Goal: Task Accomplishment & Management: Use online tool/utility

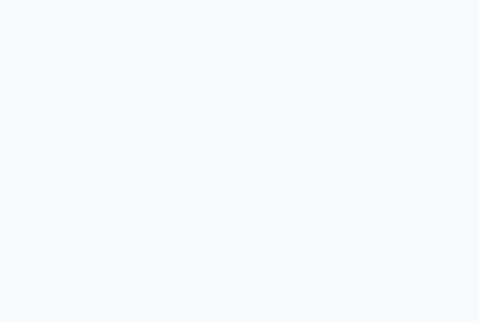
click at [265, 142] on neon-animated-pages "Prosite Website + Landing pages Proof Sistema de seleção e venda de fotos Desig…" at bounding box center [239, 161] width 479 height 323
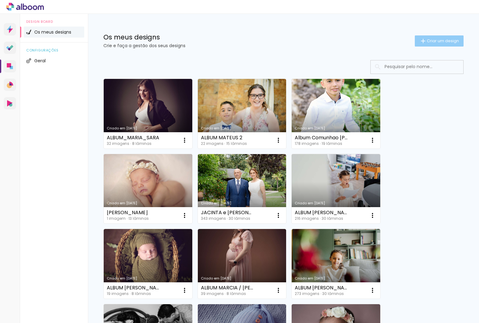
click at [436, 42] on span "Criar um design" at bounding box center [443, 41] width 32 height 4
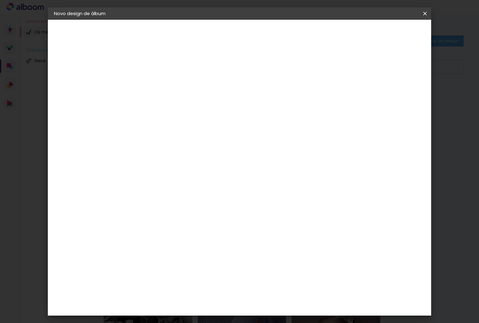
click at [155, 84] on input at bounding box center [155, 83] width 0 height 10
type input "ALBUM GABRIEL OFERTA BATIZADO"
type paper-input "ALBUM GABRIEL OFERTA BATIZADO"
click at [0, 0] on slot "Avançar" at bounding box center [0, 0] width 0 height 0
click at [0, 0] on slot "Tamanho Livre" at bounding box center [0, 0] width 0 height 0
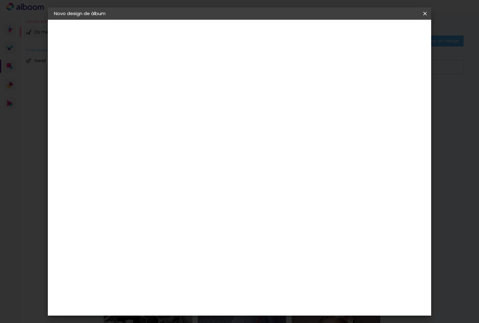
click at [0, 0] on slot "Avançar" at bounding box center [0, 0] width 0 height 0
click at [139, 172] on input "30" at bounding box center [135, 171] width 16 height 9
type input "20"
type paper-input "20"
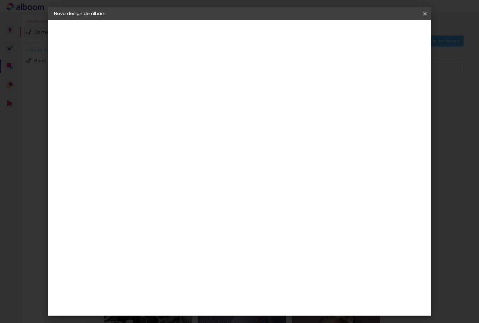
click at [282, 212] on input "60" at bounding box center [276, 212] width 16 height 9
click at [280, 212] on input "60" at bounding box center [276, 212] width 16 height 9
type input "40"
type paper-input "40"
click at [391, 33] on span "Iniciar design" at bounding box center [377, 33] width 28 height 4
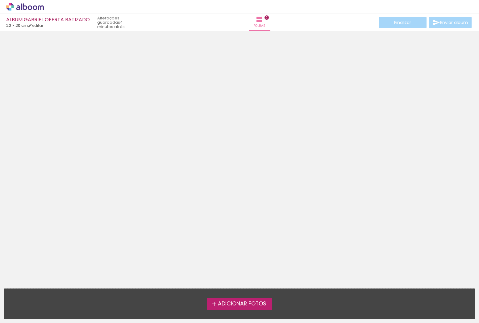
click at [227, 307] on span "Adicionar Fotos" at bounding box center [242, 305] width 48 height 6
click at [0, 0] on input "file" at bounding box center [0, 0] width 0 height 0
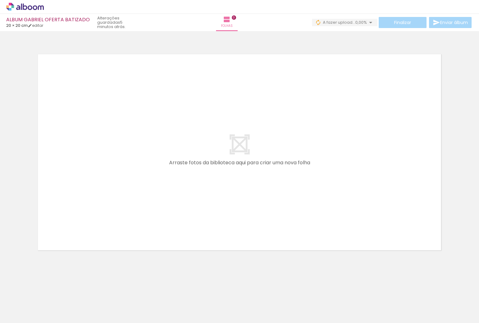
click at [141, 190] on quentale-layouter at bounding box center [240, 152] width 414 height 207
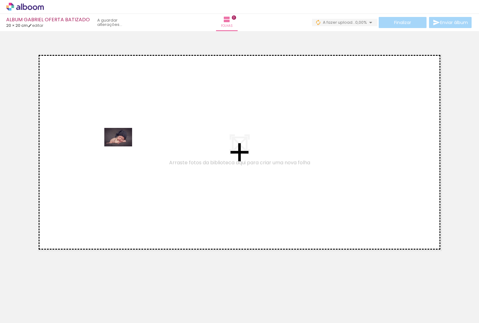
drag, startPoint x: 66, startPoint y: 305, endPoint x: 125, endPoint y: 209, distance: 112.6
click at [123, 147] on quentale-workspace at bounding box center [239, 161] width 479 height 323
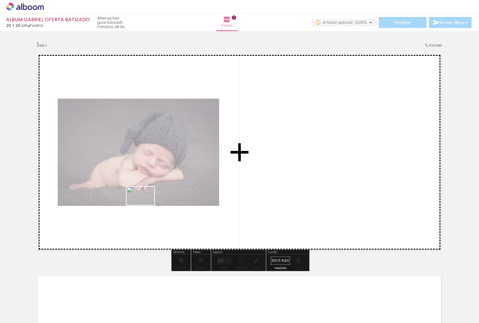
drag, startPoint x: 136, startPoint y: 298, endPoint x: 147, endPoint y: 257, distance: 42.7
click at [145, 206] on quentale-workspace at bounding box center [239, 161] width 479 height 323
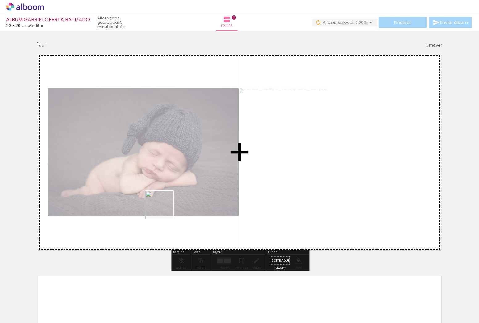
drag, startPoint x: 168, startPoint y: 285, endPoint x: 163, endPoint y: 203, distance: 81.9
click at [163, 203] on quentale-workspace at bounding box center [239, 161] width 479 height 323
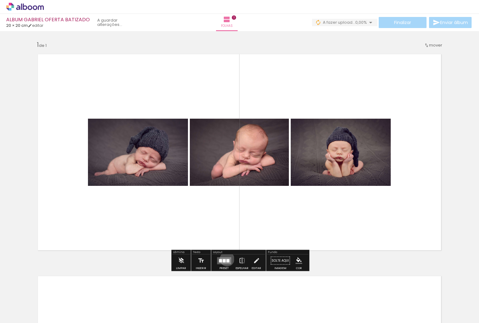
drag, startPoint x: 226, startPoint y: 259, endPoint x: 243, endPoint y: 243, distance: 23.8
click at [226, 259] on div at bounding box center [227, 260] width 3 height 3
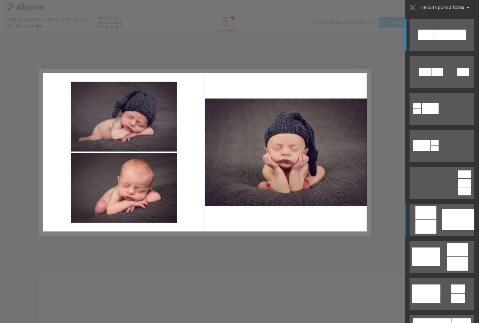
click at [441, 222] on quentale-layouter at bounding box center [442, 220] width 65 height 32
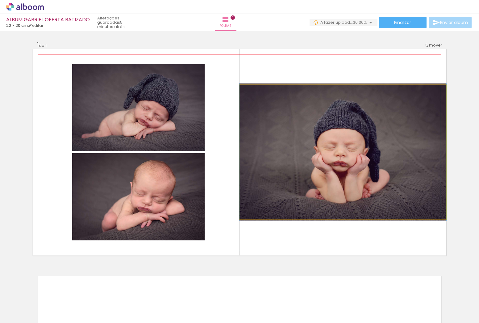
click at [327, 150] on div at bounding box center [342, 152] width 207 height 138
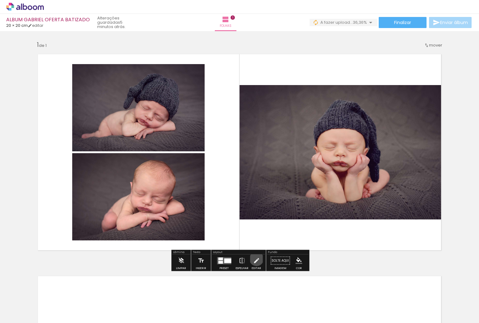
drag, startPoint x: 255, startPoint y: 259, endPoint x: 259, endPoint y: 255, distance: 6.1
click at [255, 259] on iron-icon at bounding box center [256, 261] width 7 height 12
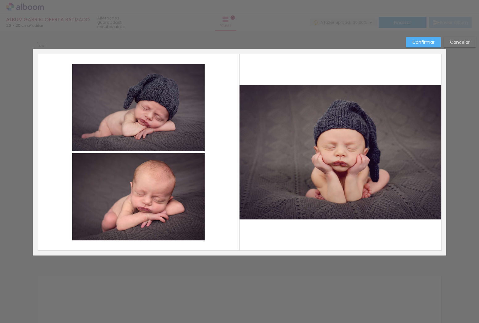
click at [333, 150] on album-spread "1 de 1" at bounding box center [240, 152] width 414 height 207
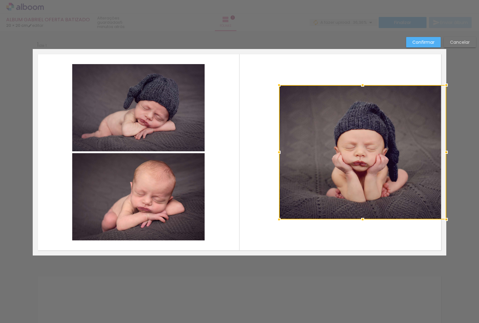
drag, startPoint x: 240, startPoint y: 152, endPoint x: 279, endPoint y: 149, distance: 39.6
click at [279, 151] on div at bounding box center [279, 152] width 12 height 12
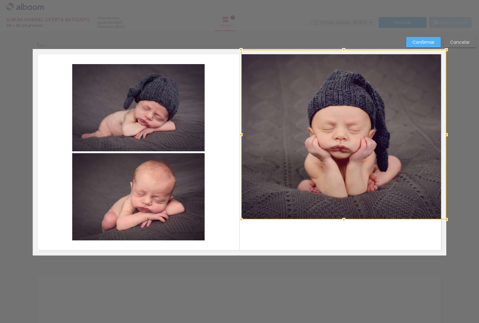
drag, startPoint x: 275, startPoint y: 82, endPoint x: 244, endPoint y: 57, distance: 40.6
click at [240, 53] on div at bounding box center [241, 50] width 12 height 12
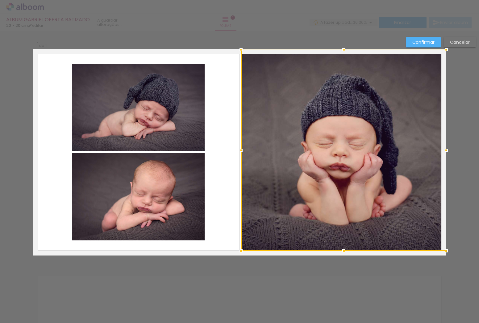
drag, startPoint x: 344, startPoint y: 219, endPoint x: 343, endPoint y: 243, distance: 23.8
click at [346, 247] on div at bounding box center [344, 251] width 12 height 12
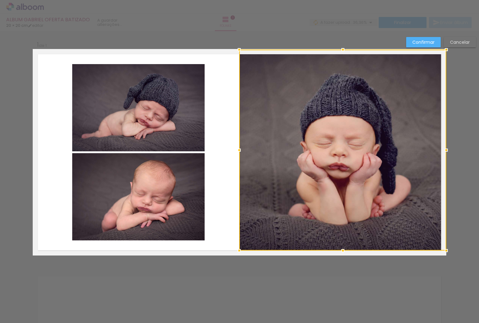
click at [240, 151] on div at bounding box center [239, 150] width 12 height 12
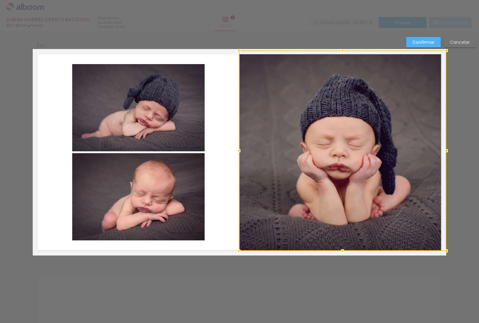
drag, startPoint x: 343, startPoint y: 48, endPoint x: 342, endPoint y: 51, distance: 3.8
click at [342, 51] on div at bounding box center [342, 50] width 12 height 12
click at [342, 53] on div at bounding box center [342, 51] width 12 height 12
click at [0, 0] on slot "Confirmar" at bounding box center [0, 0] width 0 height 0
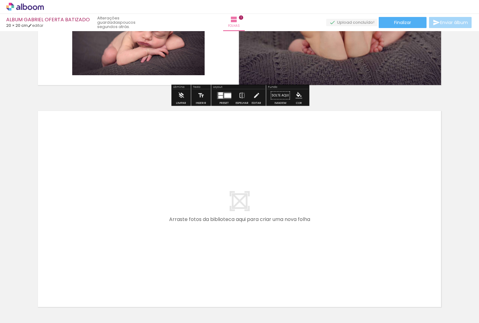
scroll to position [215, 0]
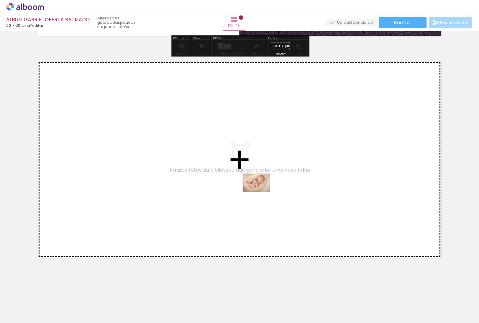
click at [261, 192] on quentale-workspace at bounding box center [239, 161] width 479 height 323
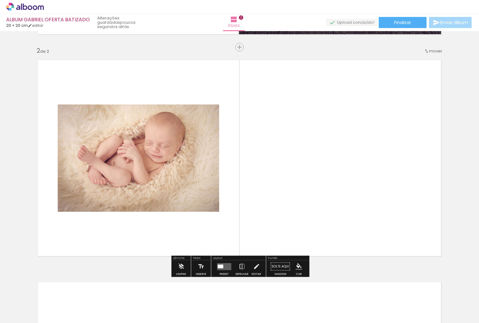
scroll to position [217, 0]
click at [225, 268] on quentale-layouter at bounding box center [224, 266] width 14 height 7
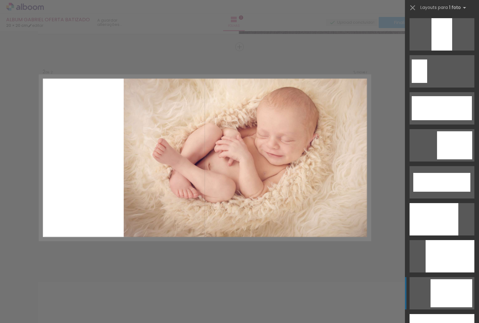
scroll to position [1489, 0]
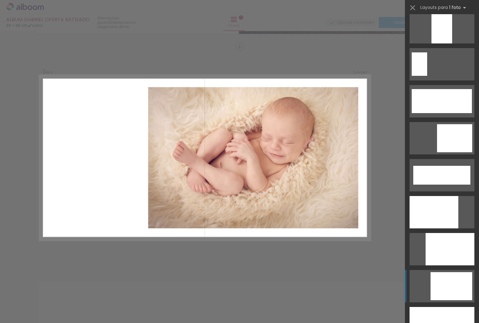
click at [446, 285] on div at bounding box center [452, 287] width 42 height 28
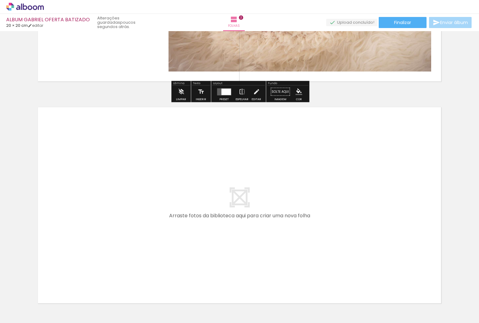
scroll to position [437, 0]
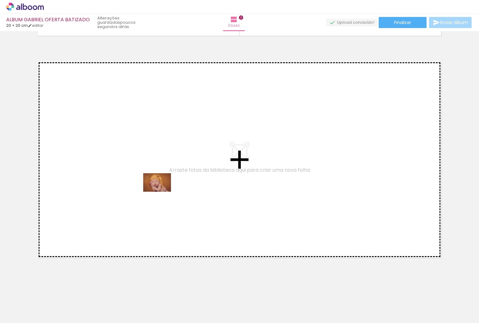
click at [160, 188] on quentale-workspace at bounding box center [239, 161] width 479 height 323
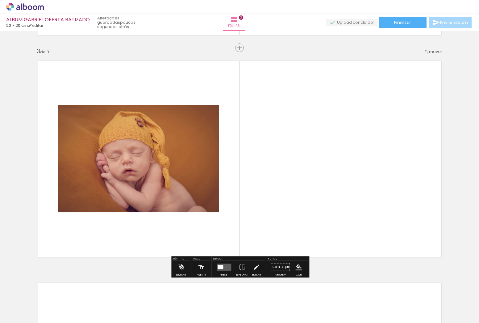
scroll to position [439, 0]
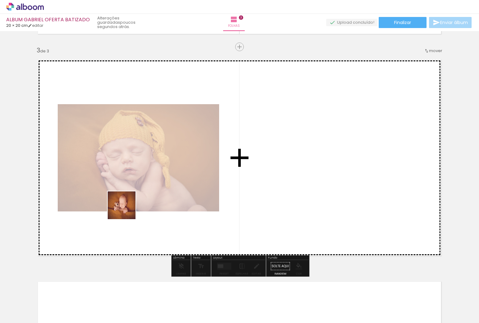
drag, startPoint x: 98, startPoint y: 301, endPoint x: 129, endPoint y: 212, distance: 94.2
click at [126, 210] on quentale-workspace at bounding box center [239, 161] width 479 height 323
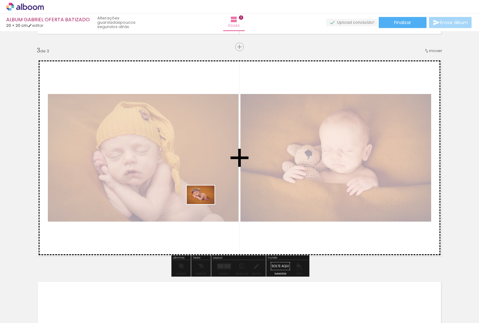
drag, startPoint x: 230, startPoint y: 268, endPoint x: 205, endPoint y: 204, distance: 68.4
click at [205, 204] on quentale-workspace at bounding box center [239, 161] width 479 height 323
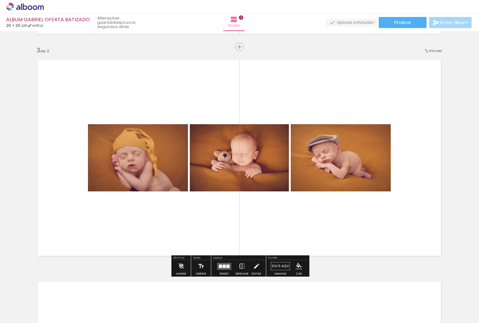
drag, startPoint x: 220, startPoint y: 265, endPoint x: 308, endPoint y: 208, distance: 104.6
click at [220, 265] on div at bounding box center [220, 266] width 3 height 3
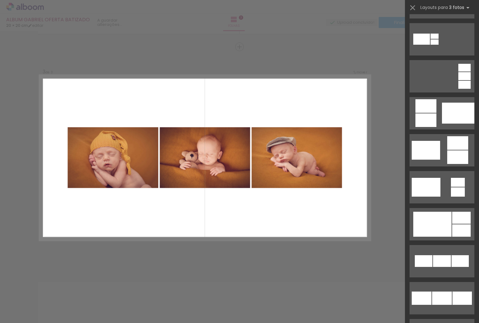
scroll to position [118, 0]
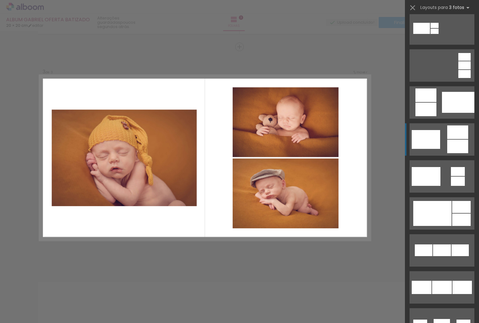
click at [444, 143] on quentale-layouter at bounding box center [442, 139] width 65 height 32
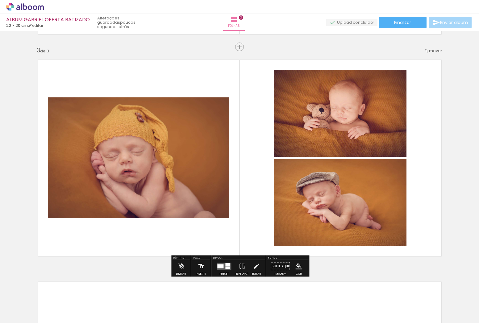
click at [134, 171] on div at bounding box center [138, 158] width 181 height 121
drag, startPoint x: 252, startPoint y: 267, endPoint x: 252, endPoint y: 255, distance: 12.3
click at [253, 267] on iron-icon at bounding box center [256, 266] width 7 height 12
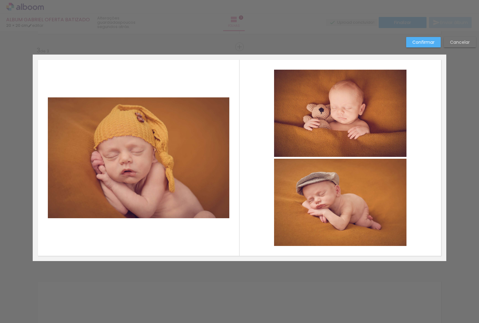
click at [148, 114] on album-spread "3 de 3" at bounding box center [240, 158] width 414 height 207
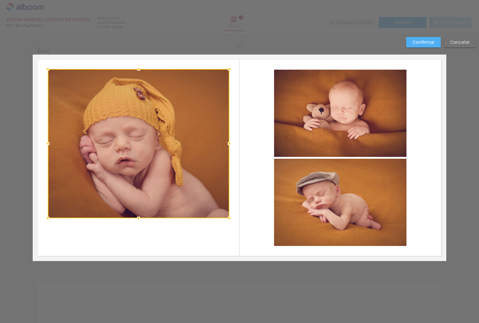
drag, startPoint x: 139, startPoint y: 97, endPoint x: 138, endPoint y: 65, distance: 32.4
click at [138, 65] on div at bounding box center [138, 69] width 12 height 12
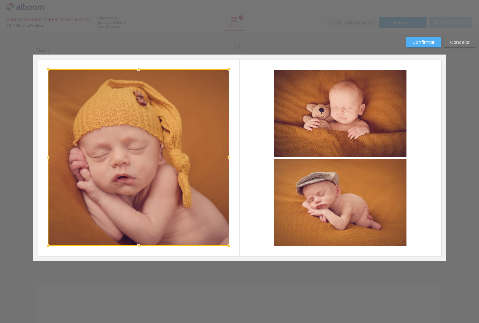
drag, startPoint x: 139, startPoint y: 219, endPoint x: 139, endPoint y: 246, distance: 27.2
click at [139, 246] on div at bounding box center [138, 246] width 12 height 12
click at [0, 0] on slot "Confirmar" at bounding box center [0, 0] width 0 height 0
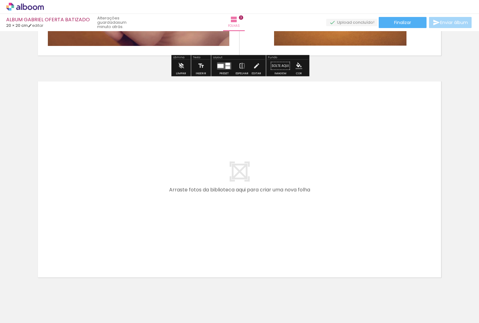
scroll to position [659, 0]
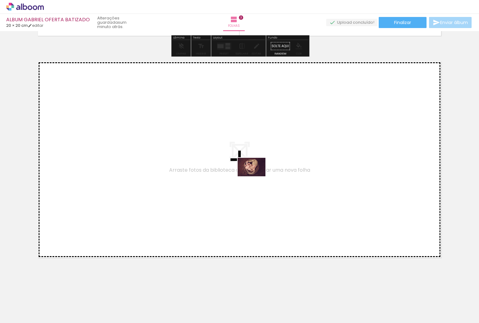
click at [256, 177] on quentale-workspace at bounding box center [239, 161] width 479 height 323
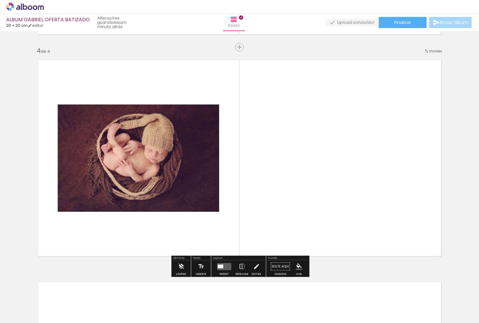
scroll to position [661, 0]
drag, startPoint x: 221, startPoint y: 266, endPoint x: 239, endPoint y: 256, distance: 19.9
click at [221, 266] on div at bounding box center [221, 266] width 6 height 4
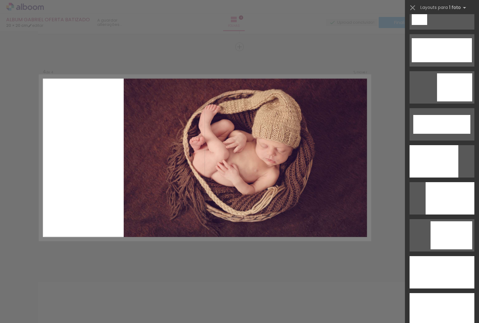
scroll to position [1559, 0]
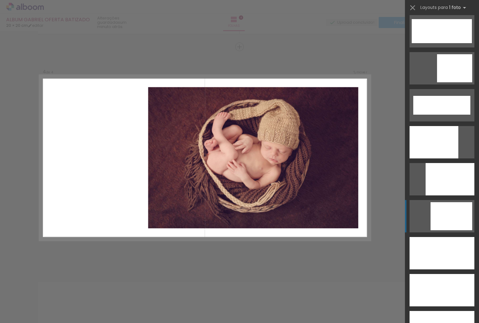
click at [439, 216] on div at bounding box center [452, 216] width 42 height 28
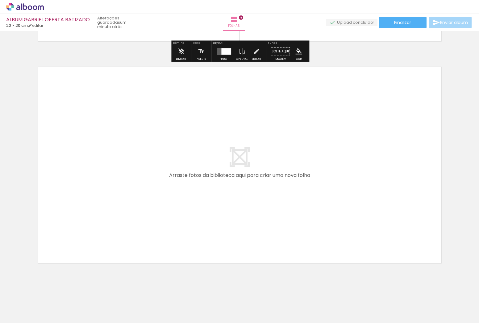
scroll to position [877, 0]
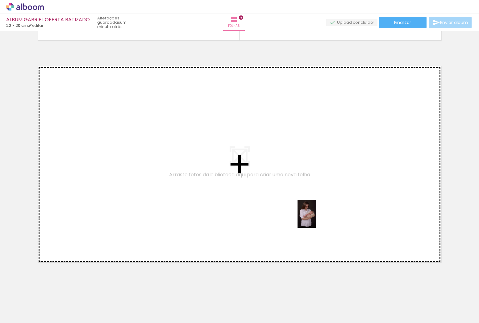
click at [316, 218] on quentale-workspace at bounding box center [239, 161] width 479 height 323
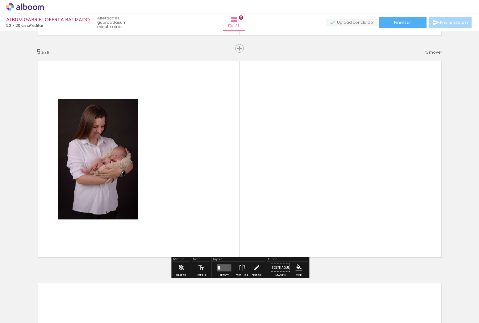
scroll to position [883, 0]
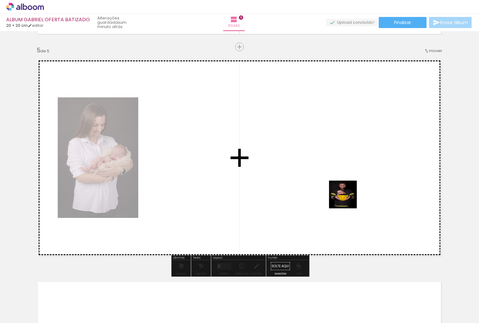
drag, startPoint x: 365, startPoint y: 265, endPoint x: 350, endPoint y: 205, distance: 61.5
click at [347, 199] on quentale-workspace at bounding box center [239, 161] width 479 height 323
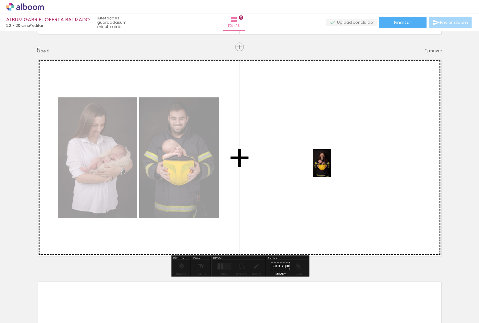
drag, startPoint x: 406, startPoint y: 306, endPoint x: 331, endPoint y: 168, distance: 157.0
click at [331, 168] on quentale-workspace at bounding box center [239, 161] width 479 height 323
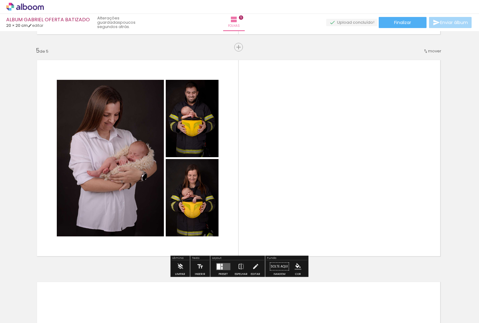
scroll to position [883, 0]
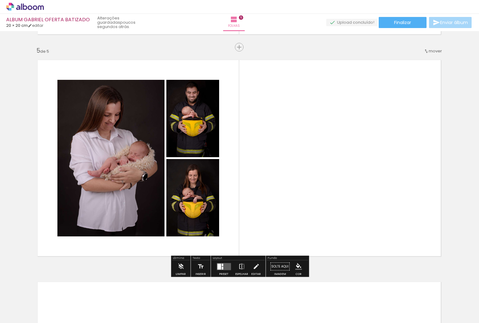
click at [327, 134] on quentale-layouter at bounding box center [239, 158] width 414 height 207
click at [254, 267] on iron-icon at bounding box center [256, 267] width 7 height 12
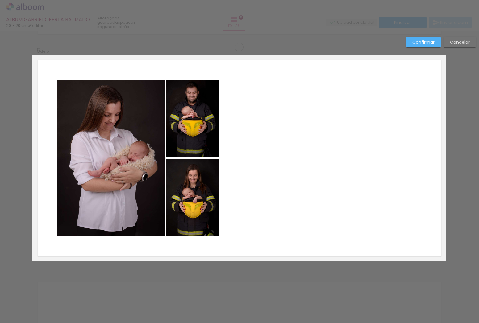
scroll to position [883, 0]
click at [0, 0] on slot "Cancelar" at bounding box center [0, 0] width 0 height 0
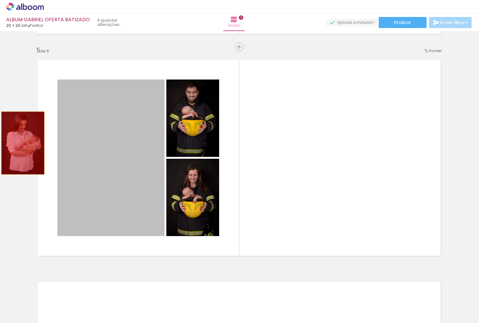
drag, startPoint x: 114, startPoint y: 151, endPoint x: 23, endPoint y: 143, distance: 92.3
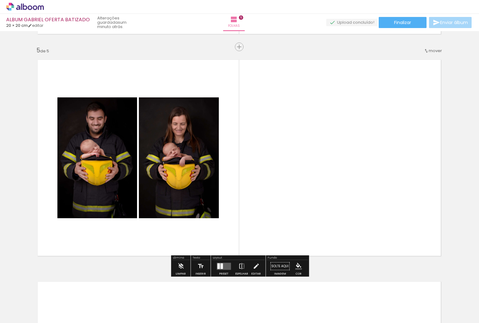
drag, startPoint x: 225, startPoint y: 265, endPoint x: 234, endPoint y: 262, distance: 9.9
click at [225, 265] on quentale-layouter at bounding box center [224, 266] width 14 height 7
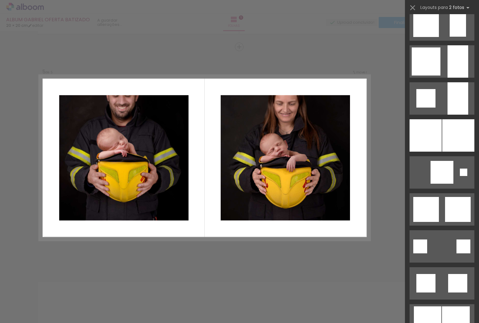
scroll to position [556, 0]
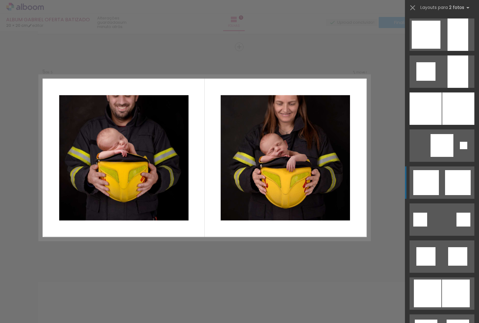
click at [441, 184] on quentale-layouter at bounding box center [442, 183] width 65 height 32
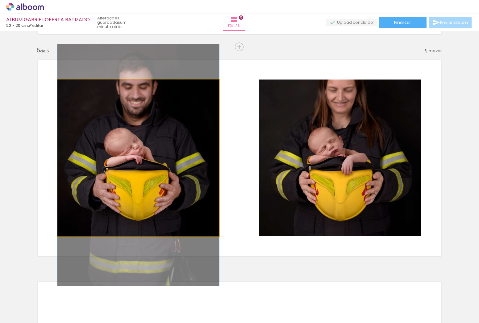
drag, startPoint x: 150, startPoint y: 150, endPoint x: 152, endPoint y: 157, distance: 7.5
click at [152, 157] on div at bounding box center [138, 165] width 162 height 242
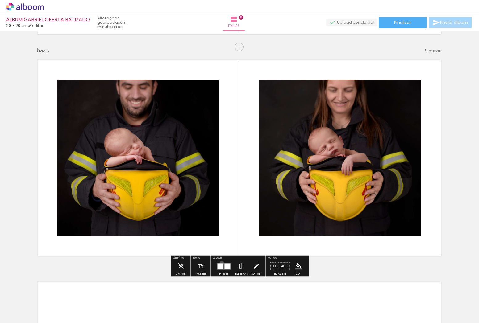
drag, startPoint x: 220, startPoint y: 263, endPoint x: 306, endPoint y: 240, distance: 88.6
click at [220, 264] on div at bounding box center [220, 267] width 6 height 6
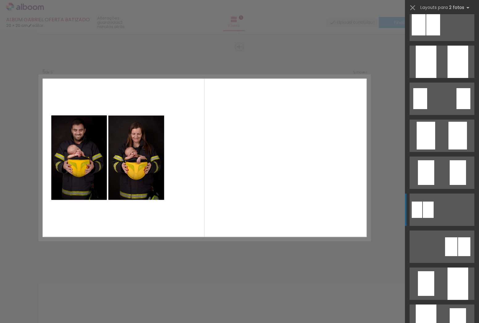
scroll to position [48, 0]
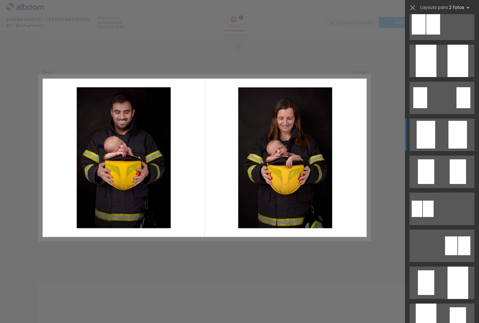
click at [447, 137] on quentale-layouter at bounding box center [442, 135] width 65 height 32
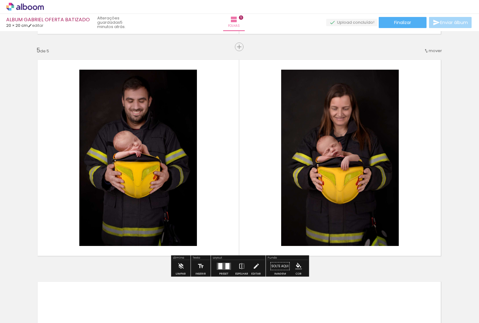
click at [24, 315] on span "Adicionar Fotos" at bounding box center [22, 315] width 19 height 7
click at [0, 0] on input "file" at bounding box center [0, 0] width 0 height 0
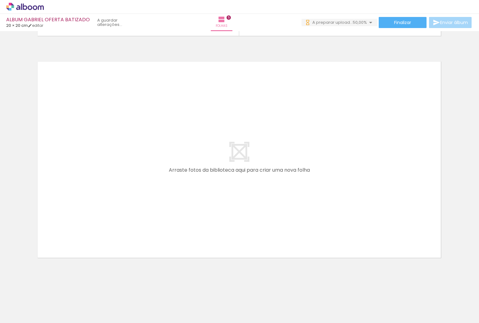
scroll to position [0, 0]
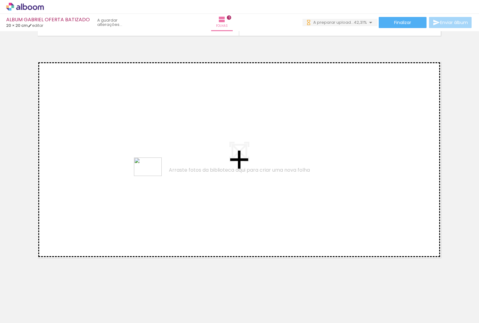
click at [152, 176] on quentale-workspace at bounding box center [239, 161] width 479 height 323
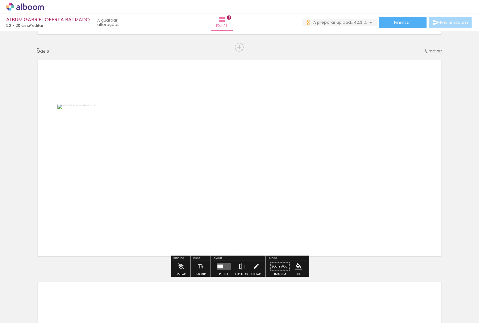
scroll to position [1105, 0]
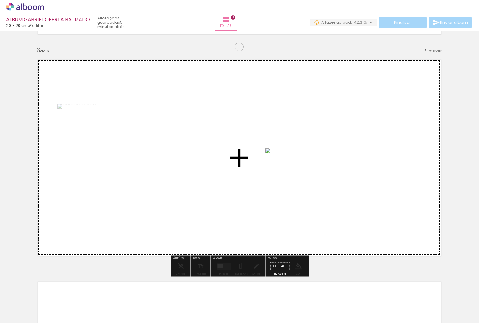
drag, startPoint x: 287, startPoint y: 267, endPoint x: 283, endPoint y: 166, distance: 100.4
click at [283, 167] on quentale-workspace at bounding box center [239, 161] width 479 height 323
drag, startPoint x: 210, startPoint y: 188, endPoint x: 224, endPoint y: 162, distance: 30.0
click at [223, 162] on quentale-workspace at bounding box center [239, 161] width 479 height 323
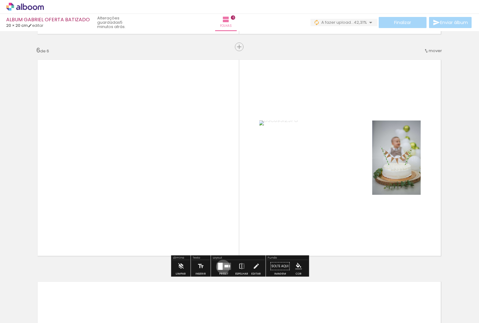
drag, startPoint x: 222, startPoint y: 267, endPoint x: 252, endPoint y: 254, distance: 32.5
click at [222, 267] on quentale-layouter at bounding box center [224, 266] width 14 height 7
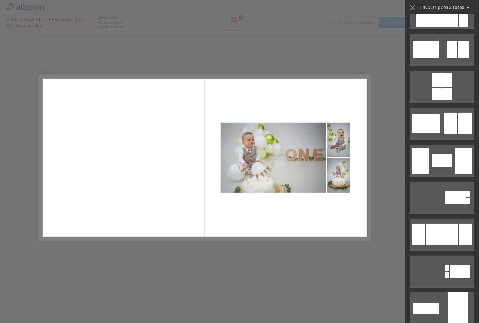
scroll to position [912, 0]
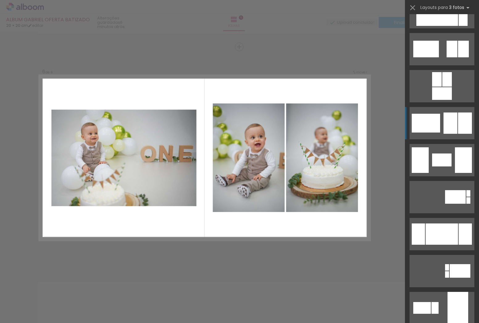
click at [443, 127] on div at bounding box center [450, 123] width 14 height 21
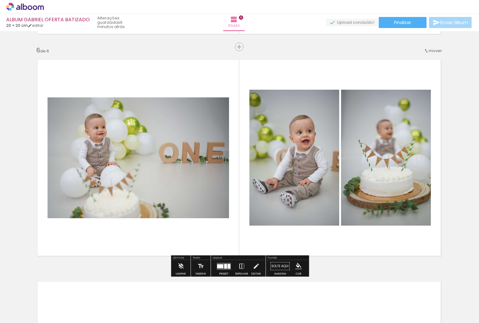
click at [188, 179] on div at bounding box center [138, 158] width 181 height 121
click at [253, 267] on iron-icon at bounding box center [256, 266] width 7 height 12
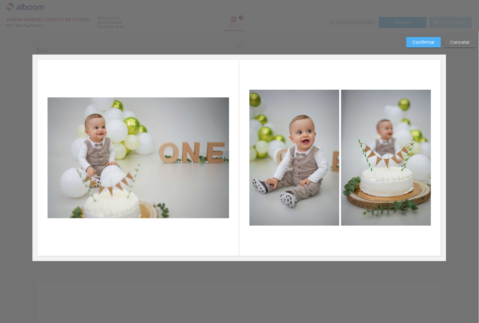
click at [53, 158] on album-spread "6 de 6" at bounding box center [239, 158] width 414 height 207
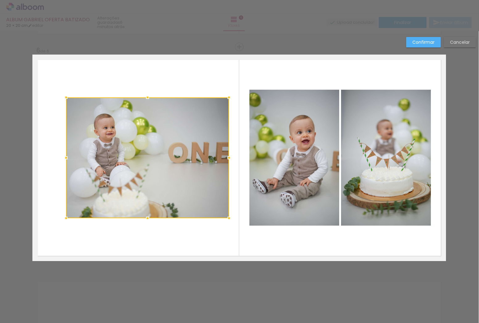
drag, startPoint x: 49, startPoint y: 158, endPoint x: 68, endPoint y: 138, distance: 27.9
click at [67, 156] on div at bounding box center [66, 158] width 12 height 12
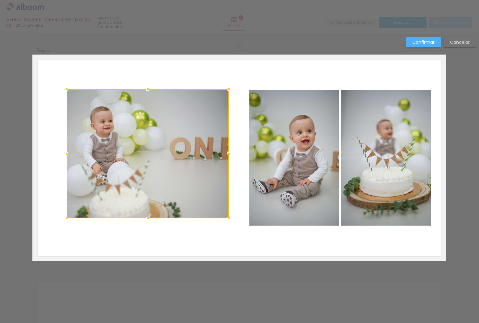
click at [67, 89] on div at bounding box center [66, 89] width 12 height 12
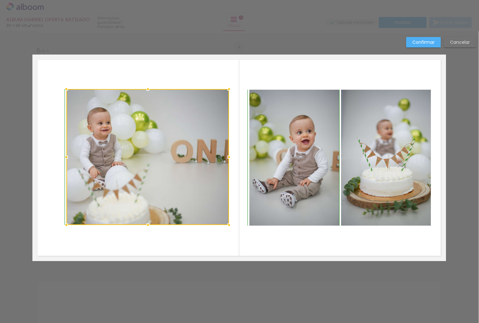
drag, startPoint x: 67, startPoint y: 218, endPoint x: 69, endPoint y: 222, distance: 4.0
click at [67, 224] on div at bounding box center [66, 225] width 12 height 12
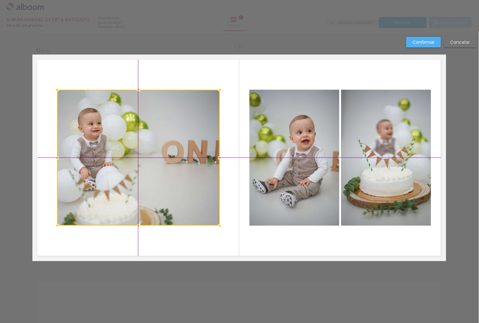
drag, startPoint x: 131, startPoint y: 151, endPoint x: 123, endPoint y: 151, distance: 8.3
click at [123, 151] on div at bounding box center [138, 158] width 163 height 136
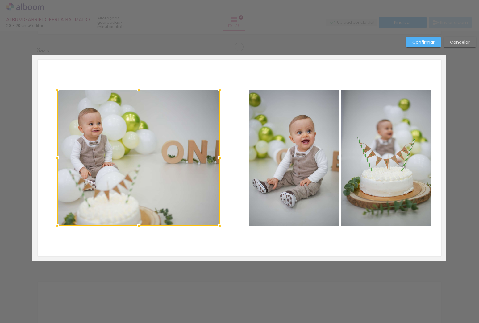
click at [422, 39] on paper-button "Confirmar" at bounding box center [423, 42] width 35 height 10
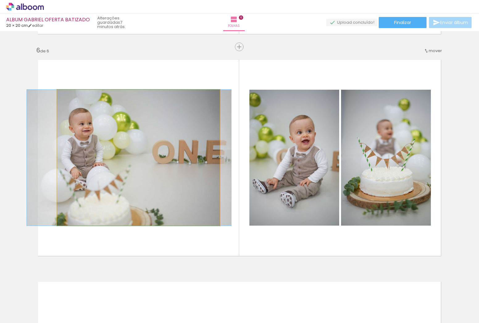
drag, startPoint x: 170, startPoint y: 149, endPoint x: 166, endPoint y: 148, distance: 4.6
click at [163, 149] on div at bounding box center [129, 158] width 204 height 136
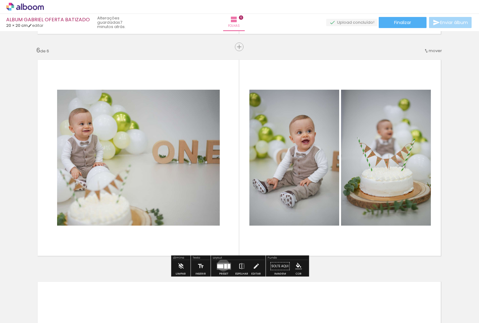
click at [222, 266] on quentale-layouter at bounding box center [224, 266] width 14 height 7
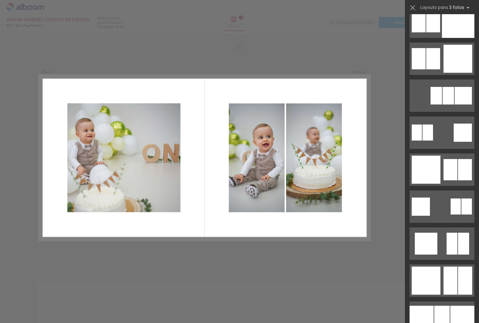
scroll to position [1570, 0]
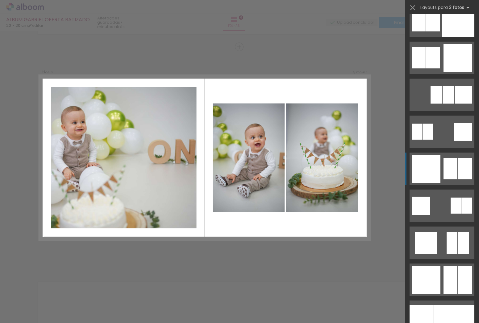
click at [449, 172] on div at bounding box center [450, 168] width 14 height 21
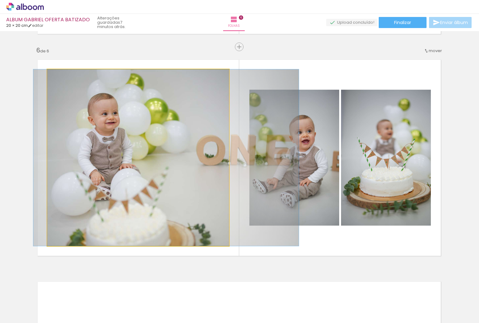
drag, startPoint x: 126, startPoint y: 160, endPoint x: 154, endPoint y: 161, distance: 27.8
click at [154, 161] on div at bounding box center [165, 157] width 265 height 177
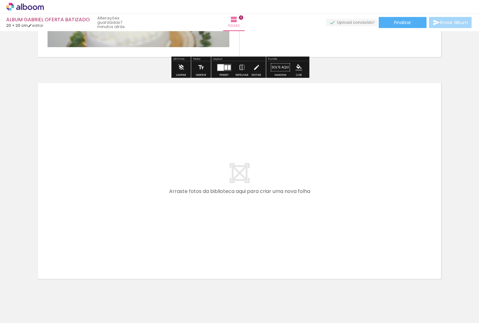
scroll to position [1309, 0]
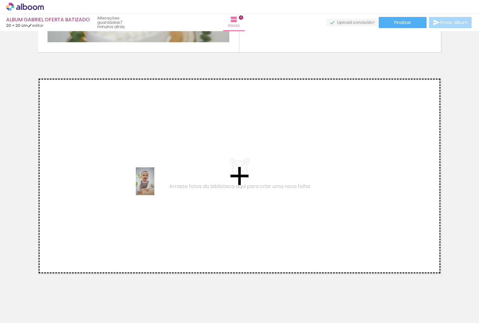
drag, startPoint x: 258, startPoint y: 302, endPoint x: 154, endPoint y: 186, distance: 155.6
click at [154, 186] on quentale-workspace at bounding box center [239, 161] width 479 height 323
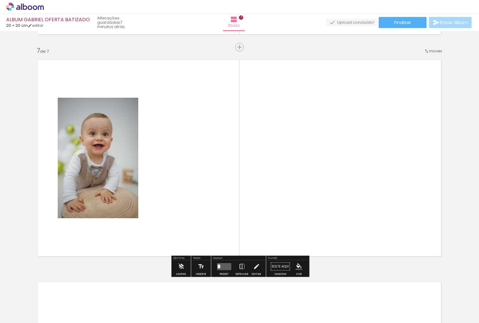
scroll to position [1328, 0]
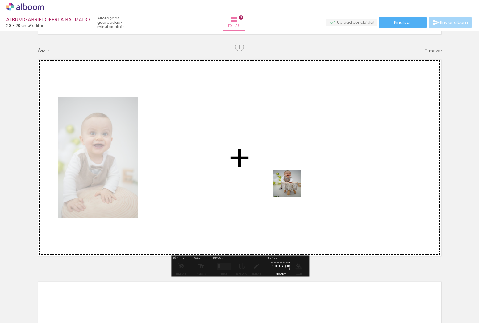
drag, startPoint x: 225, startPoint y: 304, endPoint x: 292, endPoint y: 188, distance: 134.0
click at [292, 188] on quentale-workspace at bounding box center [239, 161] width 479 height 323
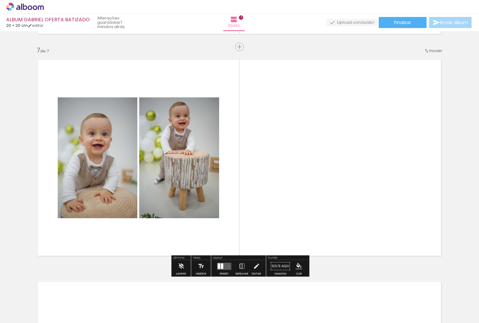
click at [223, 268] on quentale-layouter at bounding box center [224, 266] width 14 height 7
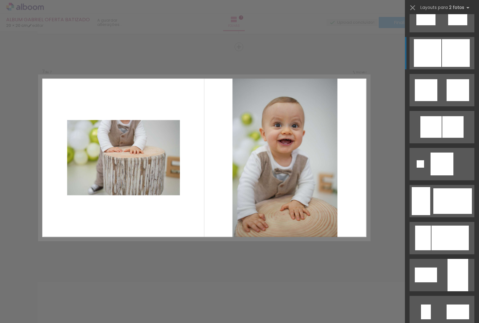
scroll to position [852, 0]
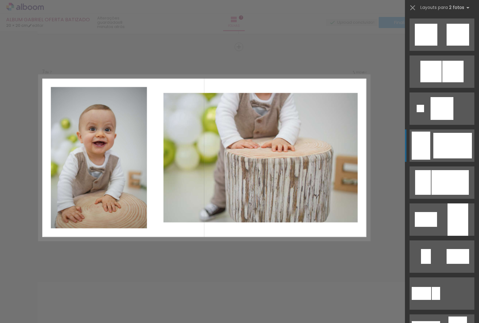
click at [439, 148] on div at bounding box center [452, 146] width 39 height 26
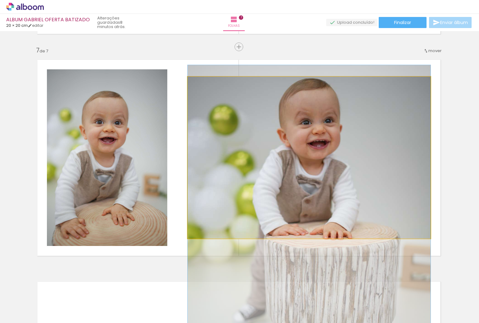
drag, startPoint x: 298, startPoint y: 144, endPoint x: 294, endPoint y: 232, distance: 88.4
click at [296, 233] on div at bounding box center [309, 247] width 243 height 364
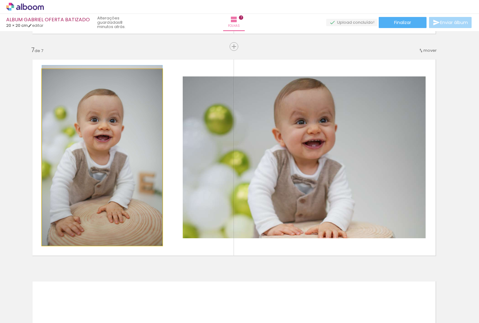
drag, startPoint x: 100, startPoint y: 180, endPoint x: 102, endPoint y: 169, distance: 11.4
click at [101, 168] on div at bounding box center [102, 155] width 120 height 181
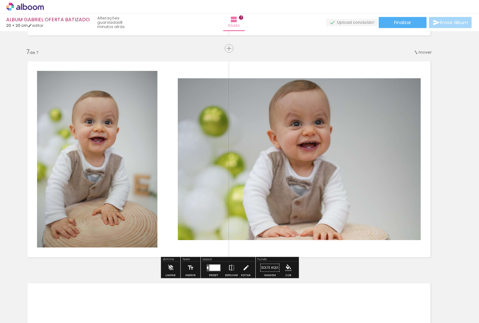
scroll to position [1326, 10]
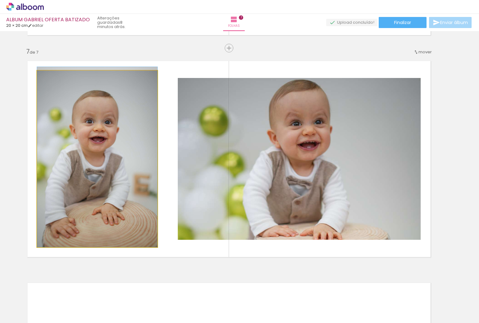
click at [109, 137] on quentale-photo at bounding box center [97, 159] width 120 height 177
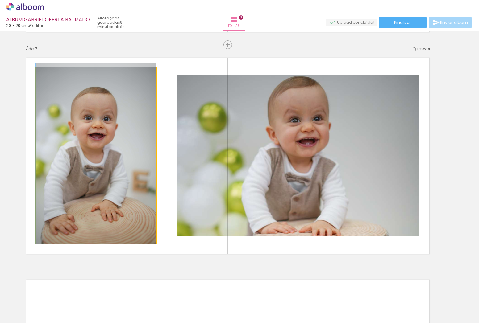
drag, startPoint x: 104, startPoint y: 145, endPoint x: 105, endPoint y: 139, distance: 6.3
click at [105, 139] on div at bounding box center [96, 154] width 120 height 181
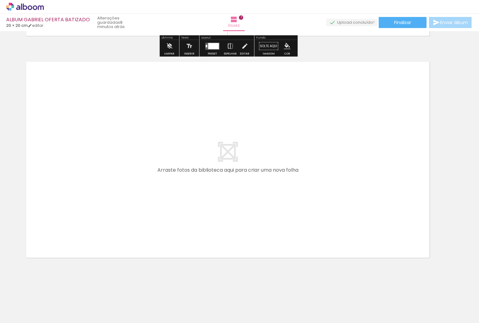
scroll to position [0, 472]
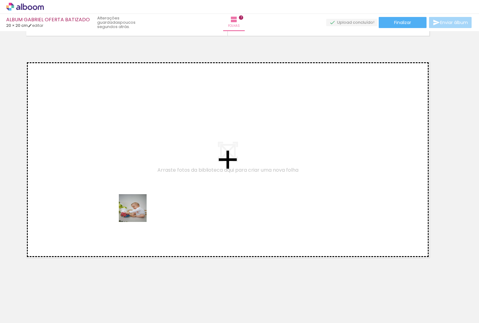
click at [136, 202] on quentale-workspace at bounding box center [239, 161] width 479 height 323
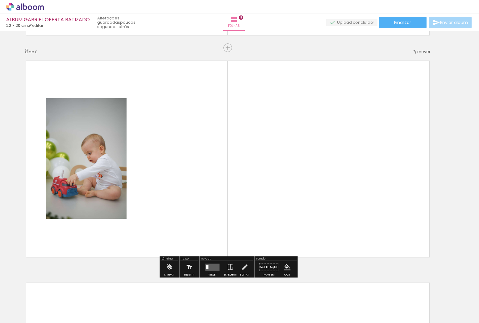
scroll to position [1550, 12]
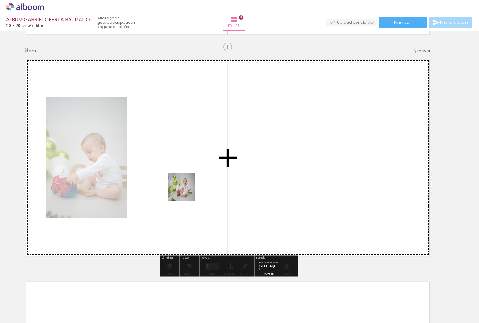
click at [186, 192] on quentale-workspace at bounding box center [239, 161] width 479 height 323
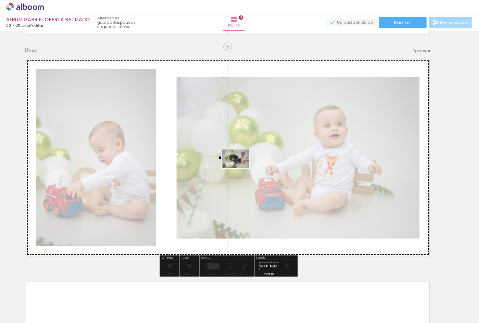
drag, startPoint x: 222, startPoint y: 250, endPoint x: 245, endPoint y: 203, distance: 52.3
click at [240, 168] on quentale-workspace at bounding box center [239, 161] width 479 height 323
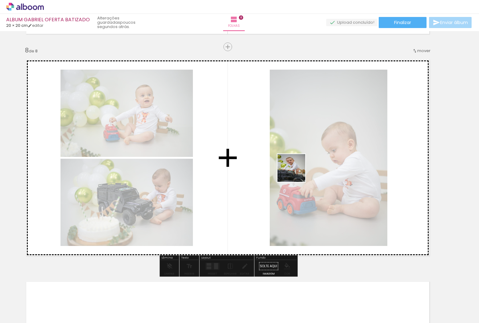
drag, startPoint x: 246, startPoint y: 301, endPoint x: 296, endPoint y: 173, distance: 137.3
click at [296, 173] on quentale-workspace at bounding box center [239, 161] width 479 height 323
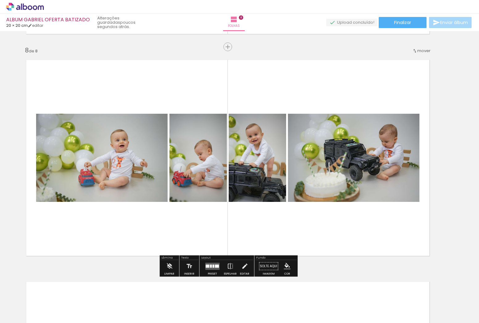
click at [210, 267] on div at bounding box center [211, 266] width 2 height 3
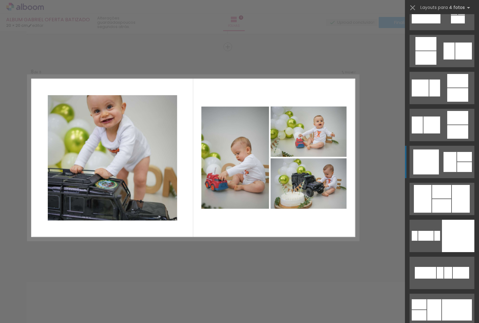
scroll to position [1731, 0]
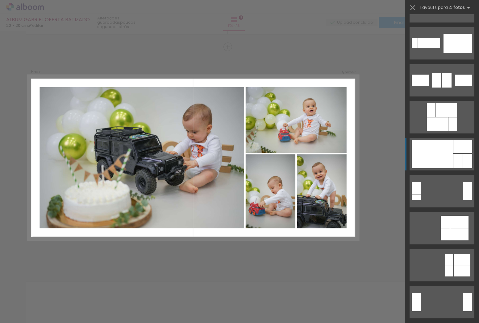
scroll to position [1249, 0]
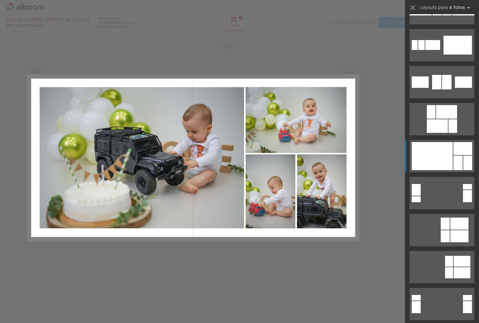
click at [444, 159] on div at bounding box center [432, 156] width 41 height 28
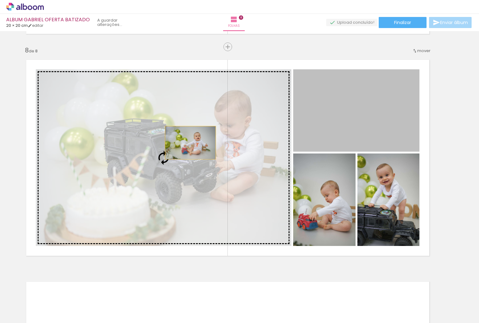
drag, startPoint x: 359, startPoint y: 121, endPoint x: 188, endPoint y: 142, distance: 172.0
click at [0, 0] on slot at bounding box center [0, 0] width 0 height 0
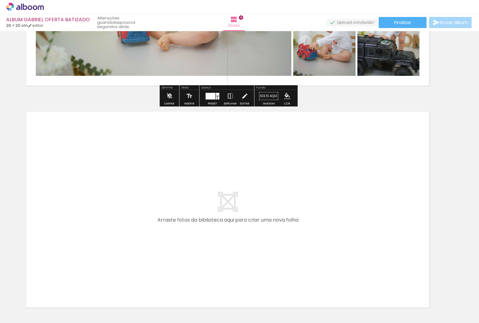
scroll to position [1770, 12]
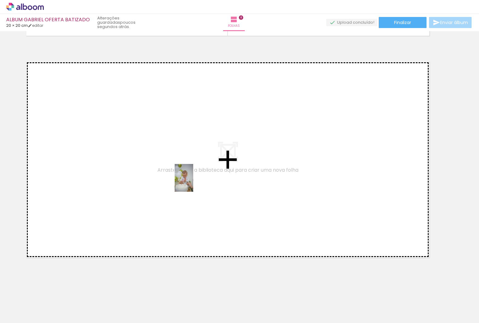
drag, startPoint x: 328, startPoint y: 276, endPoint x: 191, endPoint y: 182, distance: 165.8
click at [191, 182] on quentale-workspace at bounding box center [239, 161] width 479 height 323
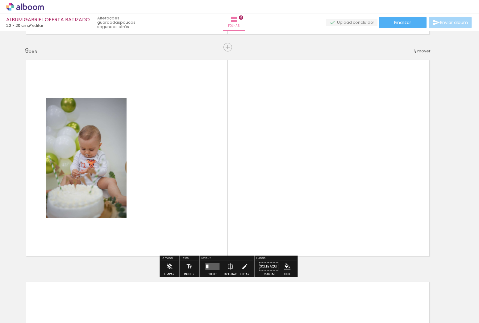
scroll to position [1772, 12]
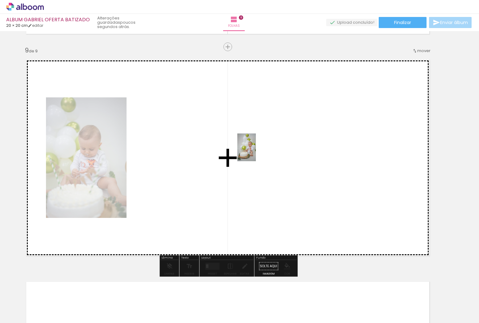
drag, startPoint x: 389, startPoint y: 305, endPoint x: 256, endPoint y: 152, distance: 202.7
click at [256, 152] on quentale-workspace at bounding box center [239, 161] width 479 height 323
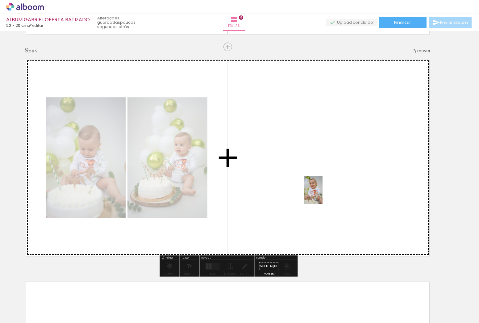
drag, startPoint x: 414, startPoint y: 288, endPoint x: 323, endPoint y: 195, distance: 130.3
click at [323, 195] on quentale-workspace at bounding box center [239, 161] width 479 height 323
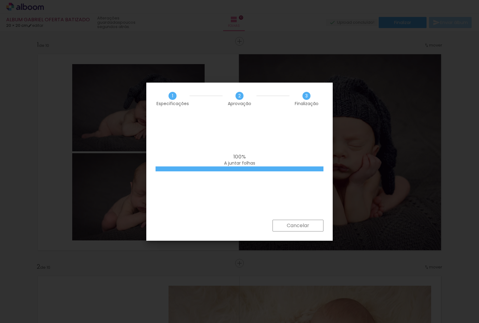
scroll to position [0, 472]
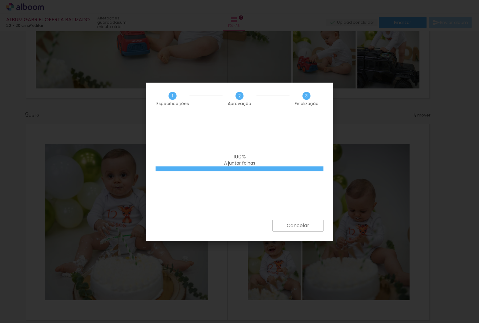
click at [455, 212] on iron-overlay-backdrop at bounding box center [239, 161] width 479 height 323
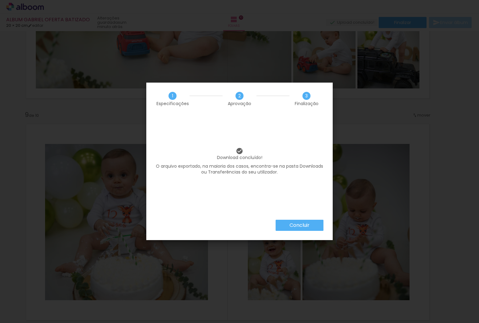
click at [0, 0] on slot "Concluir" at bounding box center [0, 0] width 0 height 0
